Goal: Task Accomplishment & Management: Complete application form

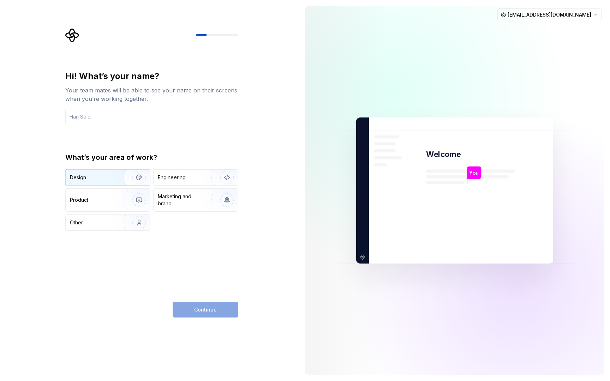
click at [106, 175] on div "Design" at bounding box center [92, 177] width 44 height 7
click at [170, 171] on div "Engineering" at bounding box center [195, 178] width 84 height 16
click at [110, 182] on div "Design" at bounding box center [108, 178] width 84 height 16
click at [220, 311] on div "Continue" at bounding box center [205, 310] width 66 height 16
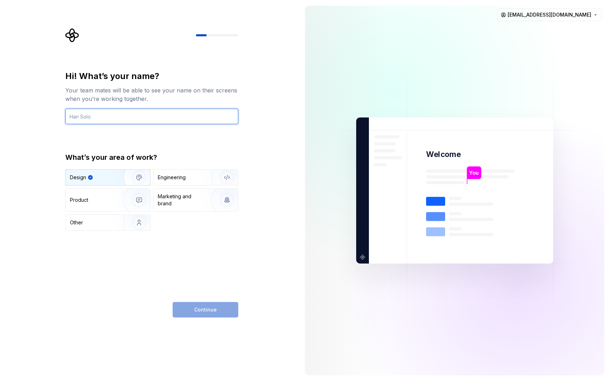
click at [159, 115] on input "text" at bounding box center [151, 117] width 173 height 16
